Goal: Find specific page/section: Find specific page/section

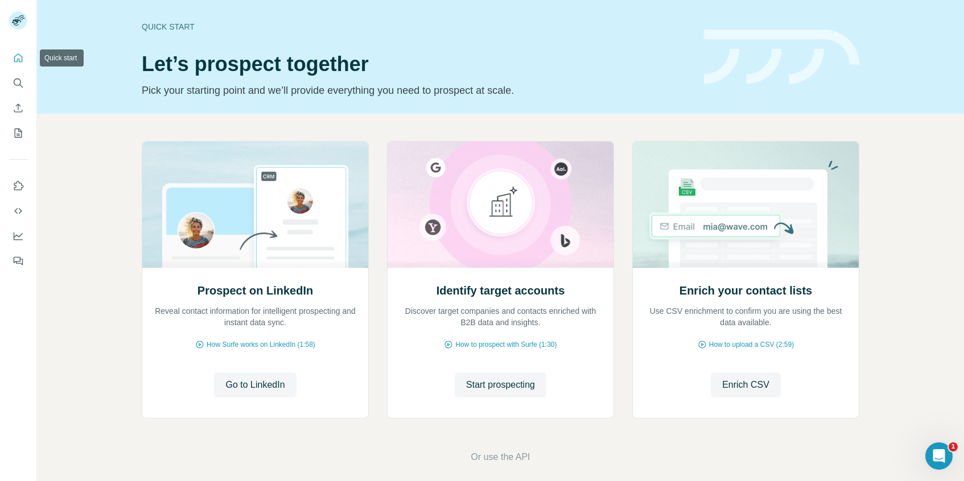
scroll to position [2, 0]
click at [20, 56] on icon "Quick start" at bounding box center [18, 57] width 9 height 9
click at [22, 81] on icon "Search" at bounding box center [18, 82] width 11 height 11
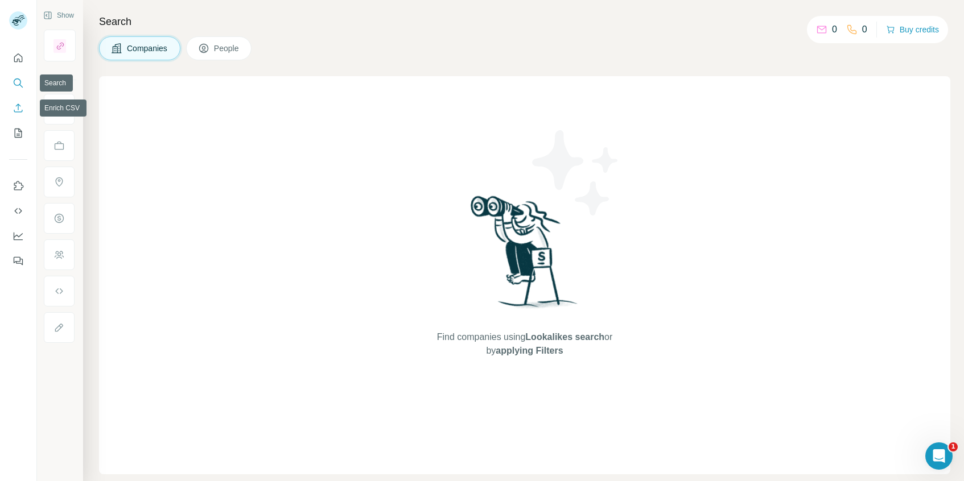
click at [20, 109] on icon "Enrich CSV" at bounding box center [18, 107] width 11 height 11
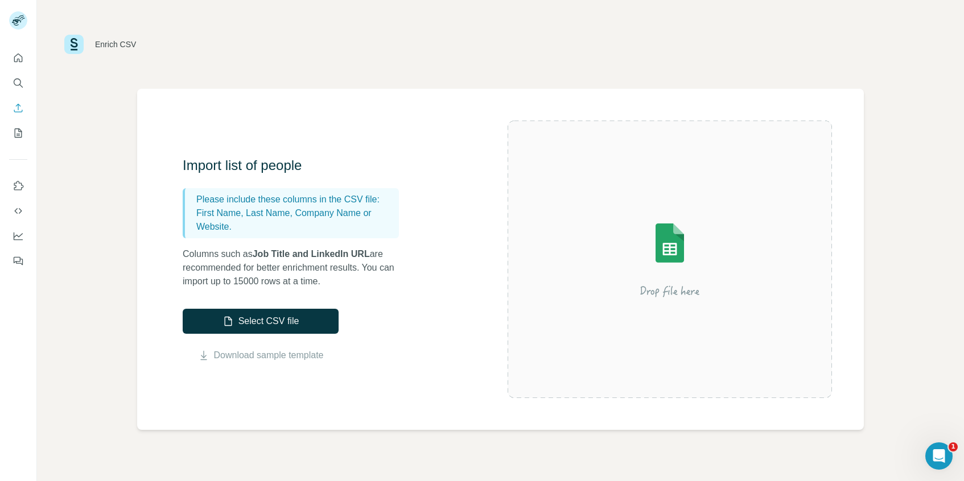
click at [32, 261] on div at bounding box center [18, 156] width 36 height 230
click at [23, 256] on icon "Feedback" at bounding box center [18, 261] width 11 height 11
